Goal: Information Seeking & Learning: Learn about a topic

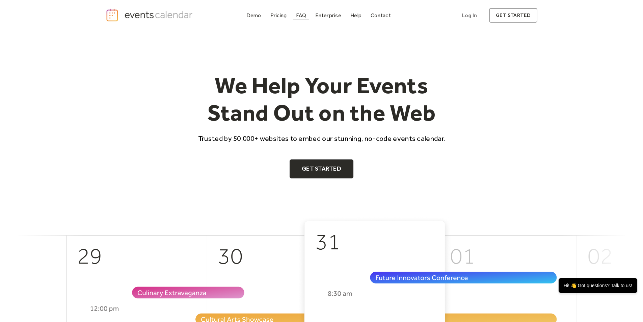
click at [299, 16] on div "FAQ" at bounding box center [301, 15] width 10 height 4
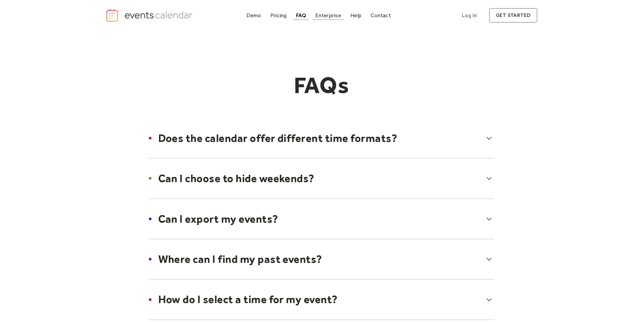
click at [325, 17] on div "Enterprise" at bounding box center [328, 15] width 26 height 4
